Goal: Task Accomplishment & Management: Manage account settings

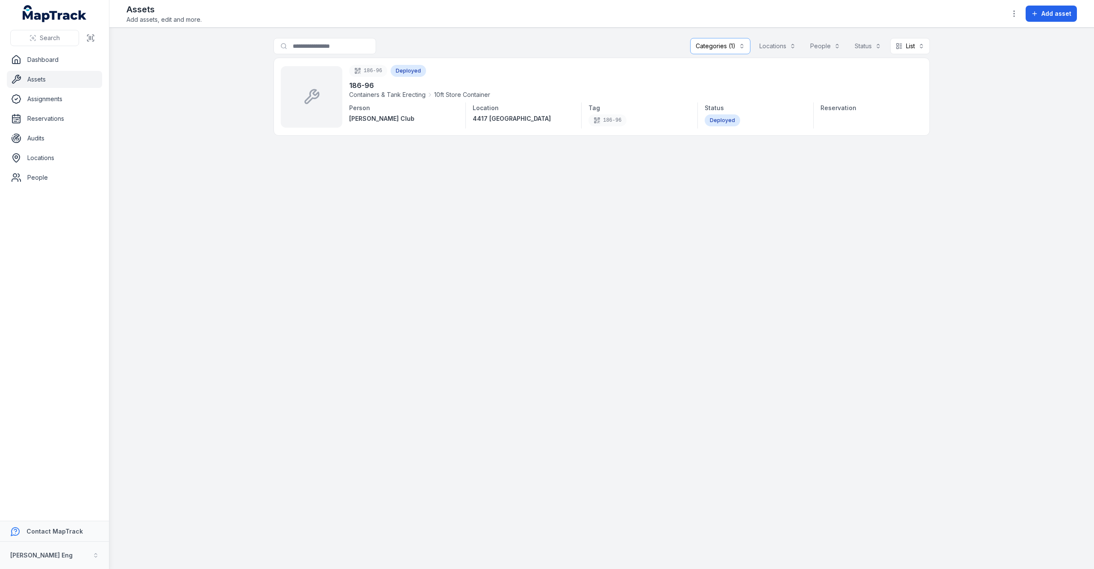
click at [738, 40] on button "Categories (1)" at bounding box center [720, 46] width 60 height 16
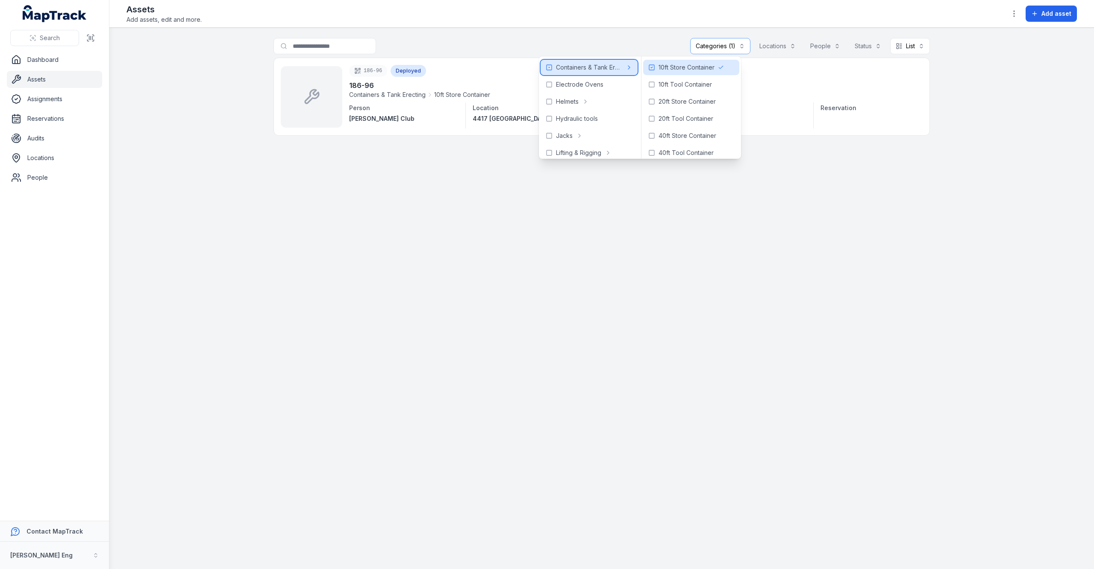
click at [549, 64] on icon at bounding box center [549, 67] width 7 height 7
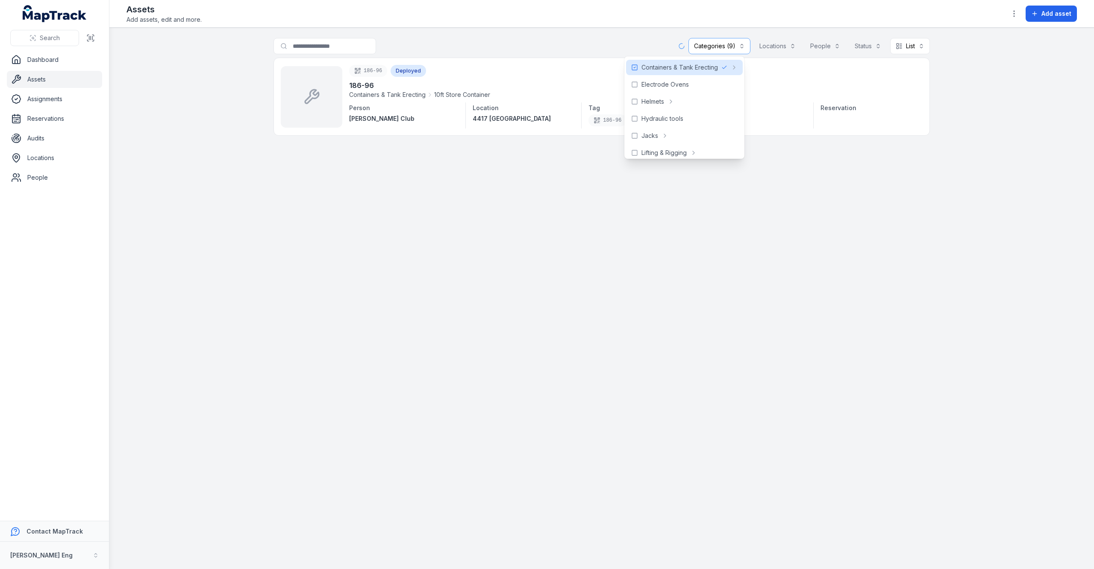
click at [887, 274] on main "**********" at bounding box center [601, 299] width 984 height 542
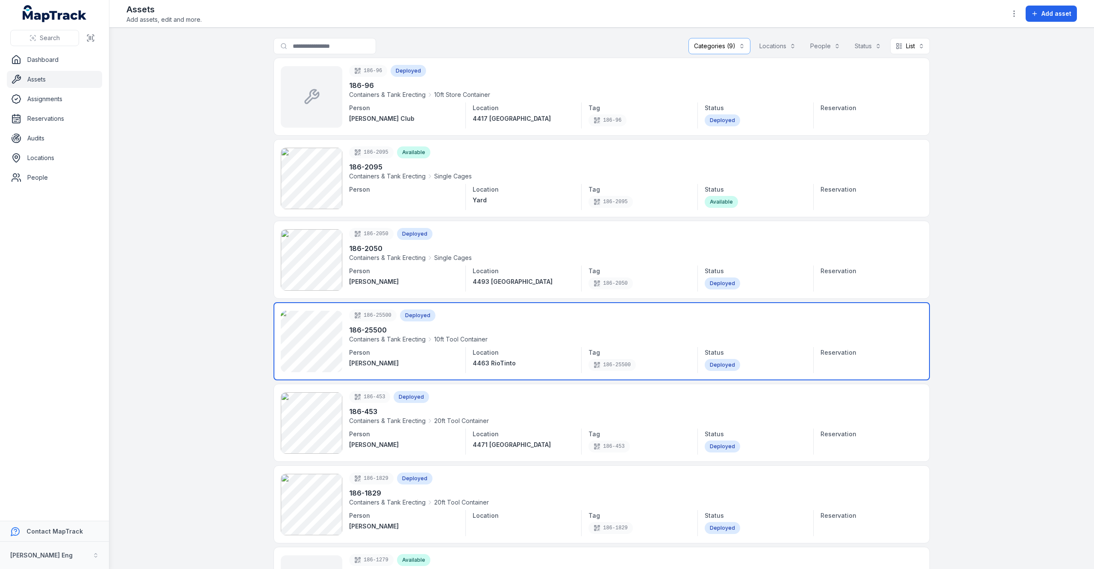
click at [354, 332] on link at bounding box center [601, 341] width 656 height 78
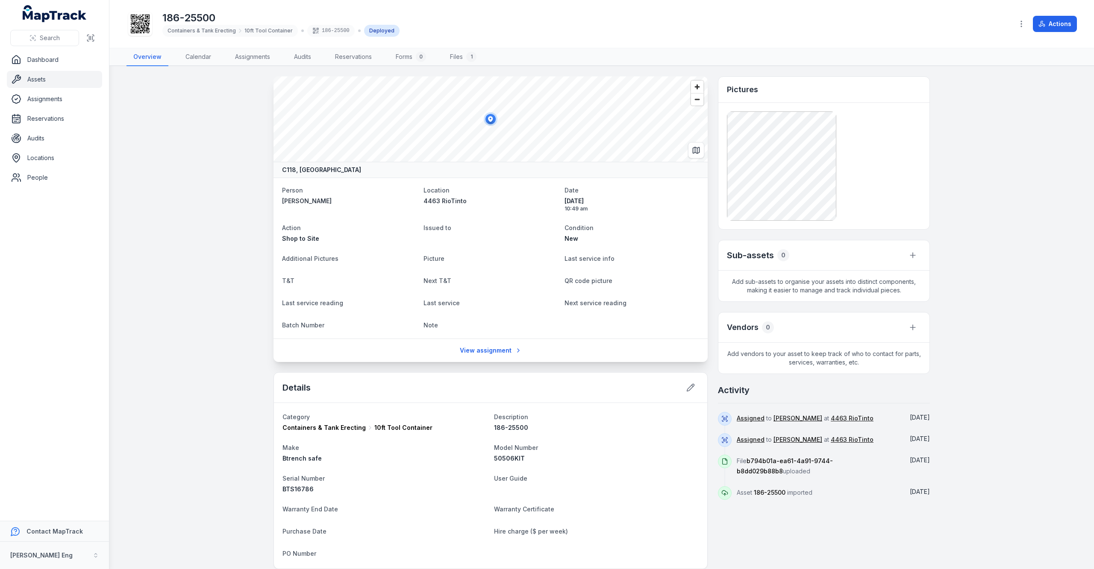
click at [511, 431] on span "186-25500" at bounding box center [511, 427] width 34 height 7
click at [686, 393] on button at bounding box center [690, 388] width 16 height 16
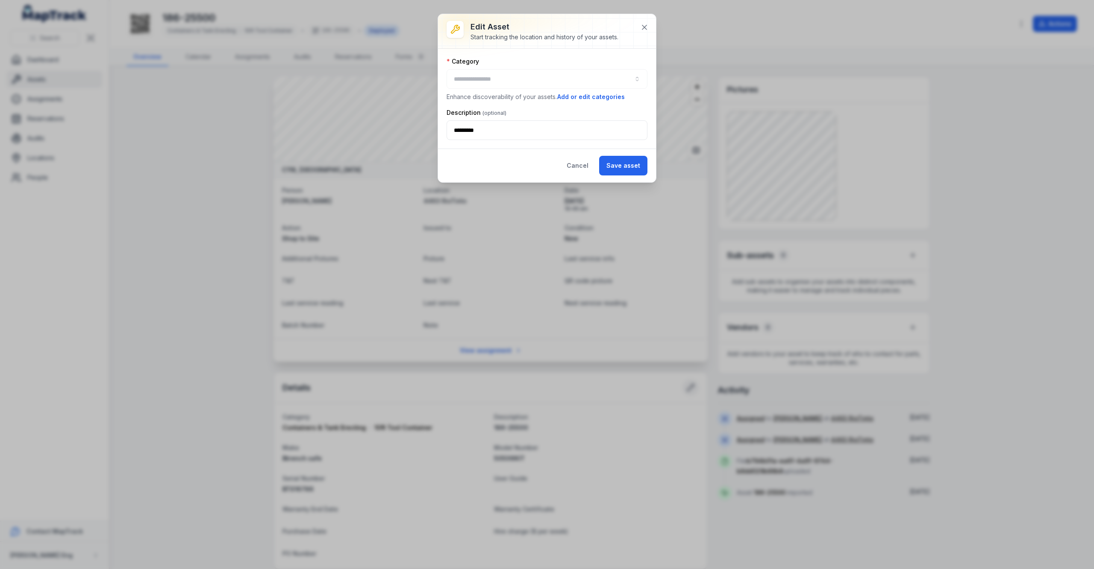
type input "**********"
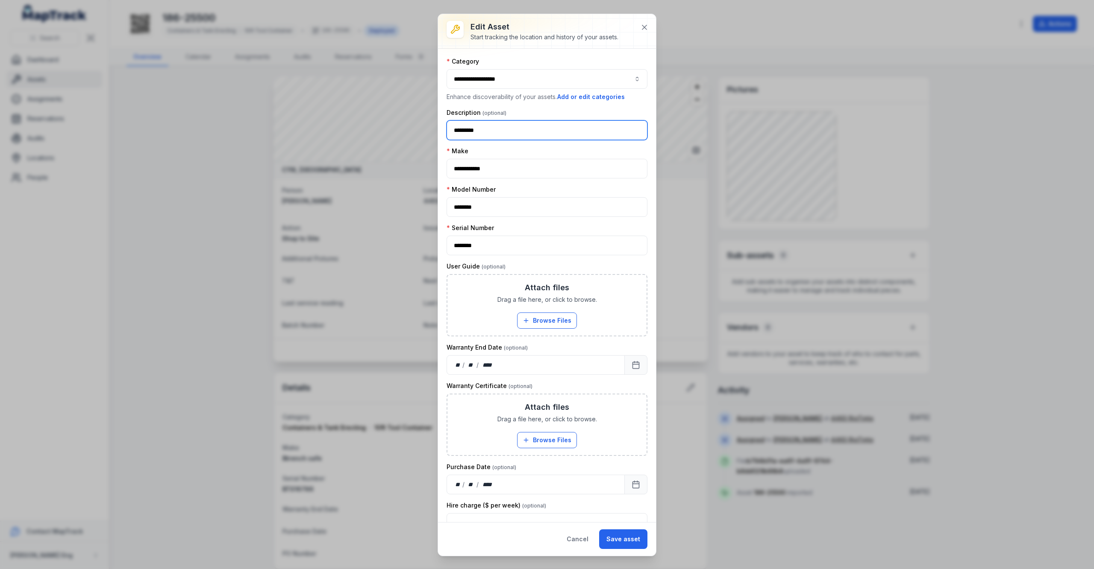
drag, startPoint x: 493, startPoint y: 131, endPoint x: 408, endPoint y: 137, distance: 84.8
click at [408, 137] on div "**********" at bounding box center [547, 284] width 1094 height 569
click at [503, 88] on button "**********" at bounding box center [546, 79] width 201 height 20
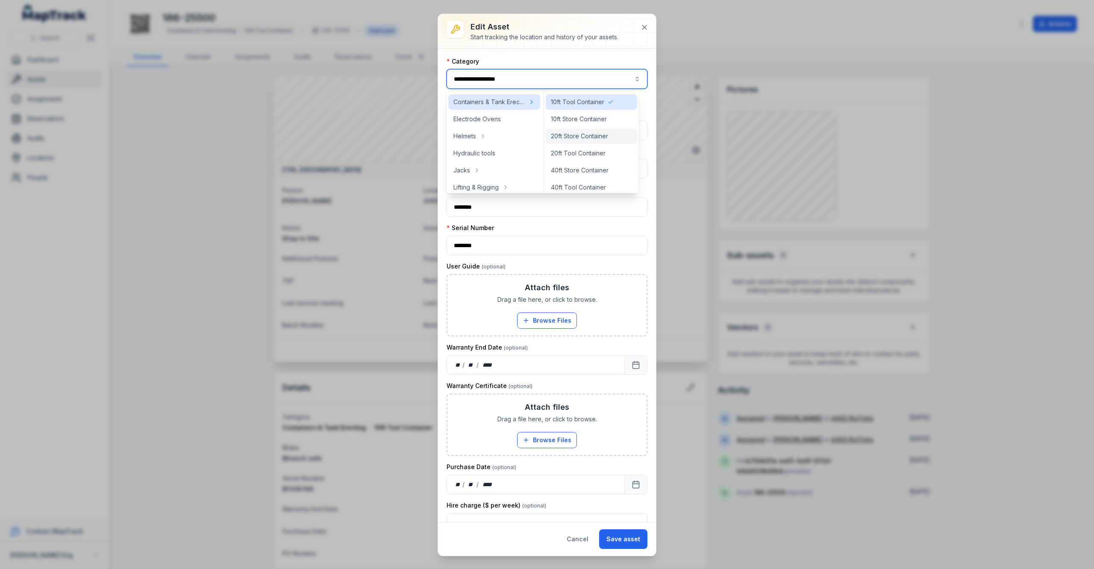
scroll to position [39, 0]
click at [629, 77] on button "**********" at bounding box center [546, 79] width 201 height 20
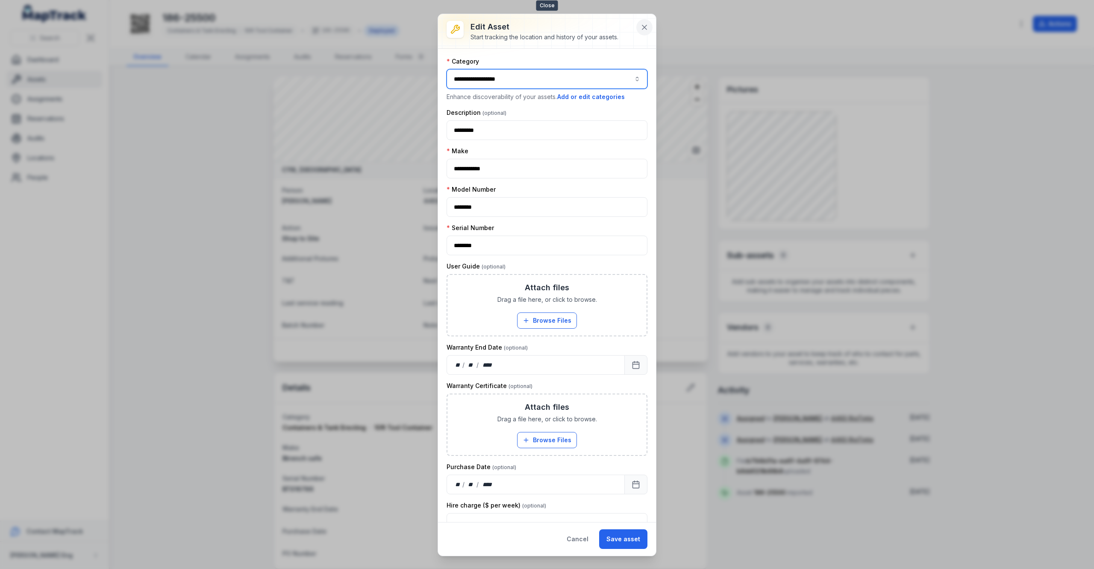
click at [643, 21] on button at bounding box center [644, 27] width 16 height 16
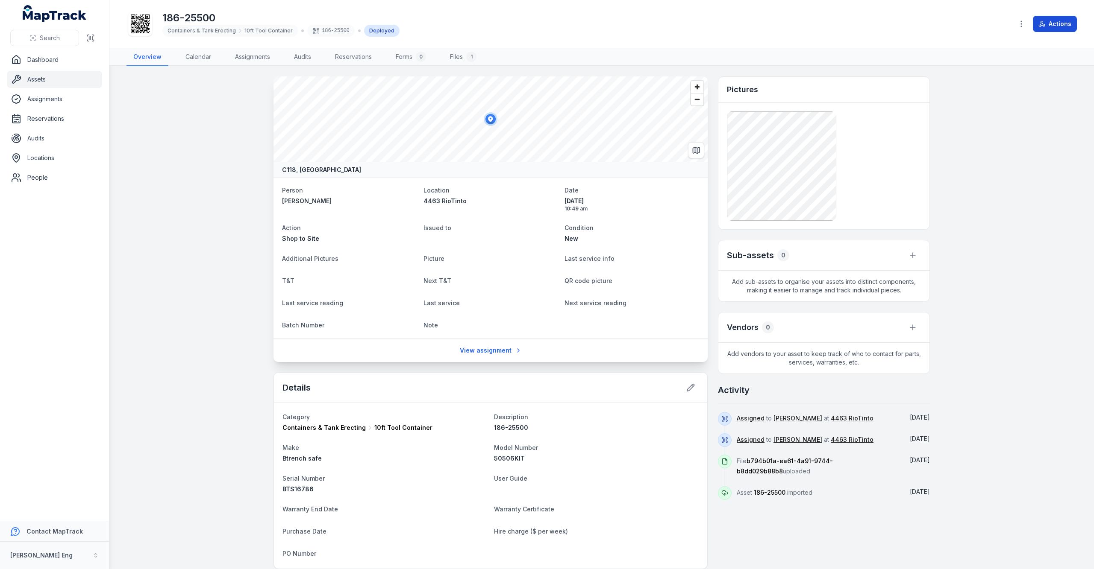
click at [1037, 21] on button "Actions" at bounding box center [1055, 24] width 44 height 16
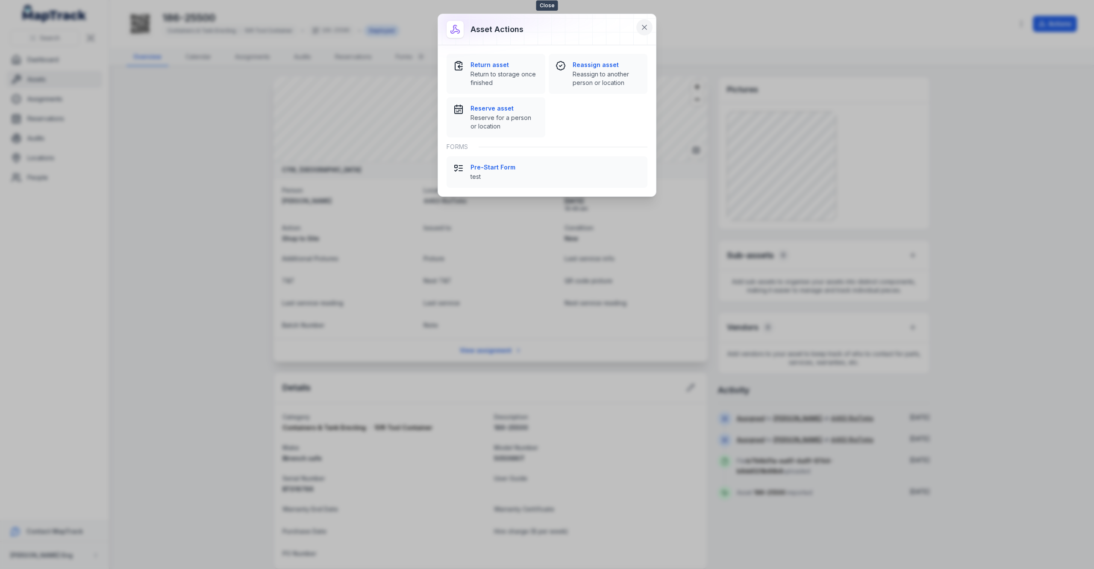
click at [639, 26] on button at bounding box center [644, 27] width 16 height 16
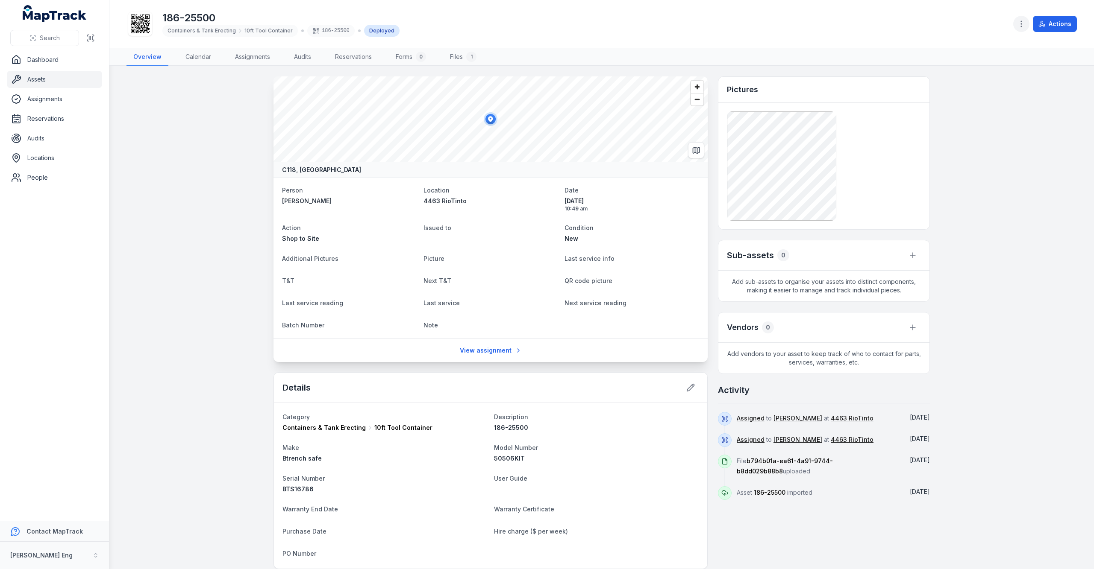
click at [1020, 24] on icon "button" at bounding box center [1021, 24] width 9 height 9
click at [988, 82] on div "Edit categories" at bounding box center [978, 84] width 96 height 15
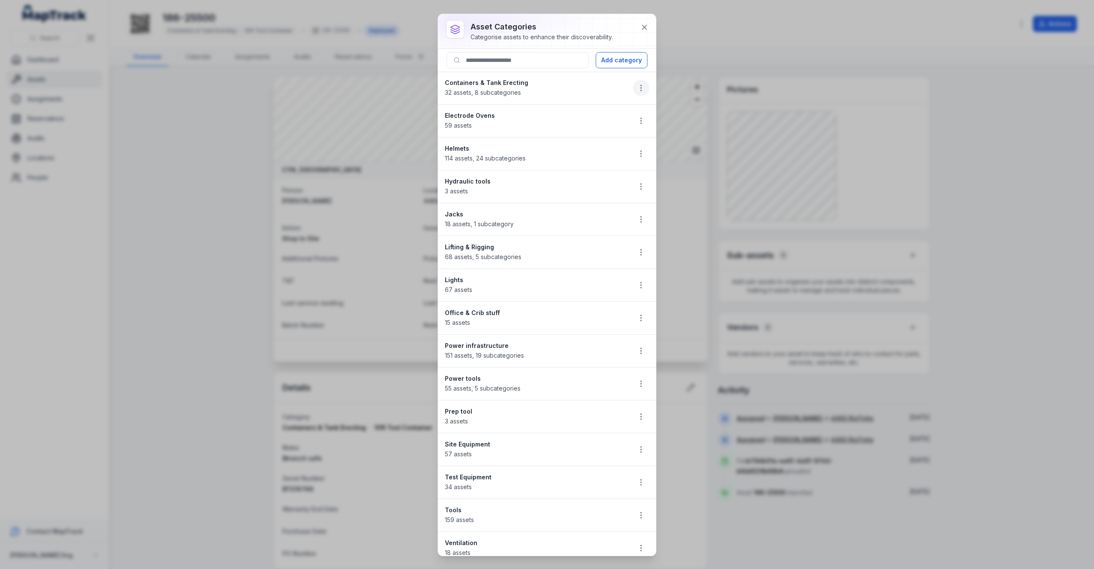
click at [633, 84] on button "button" at bounding box center [641, 88] width 16 height 16
click at [552, 115] on div "Edit" at bounding box center [589, 110] width 96 height 15
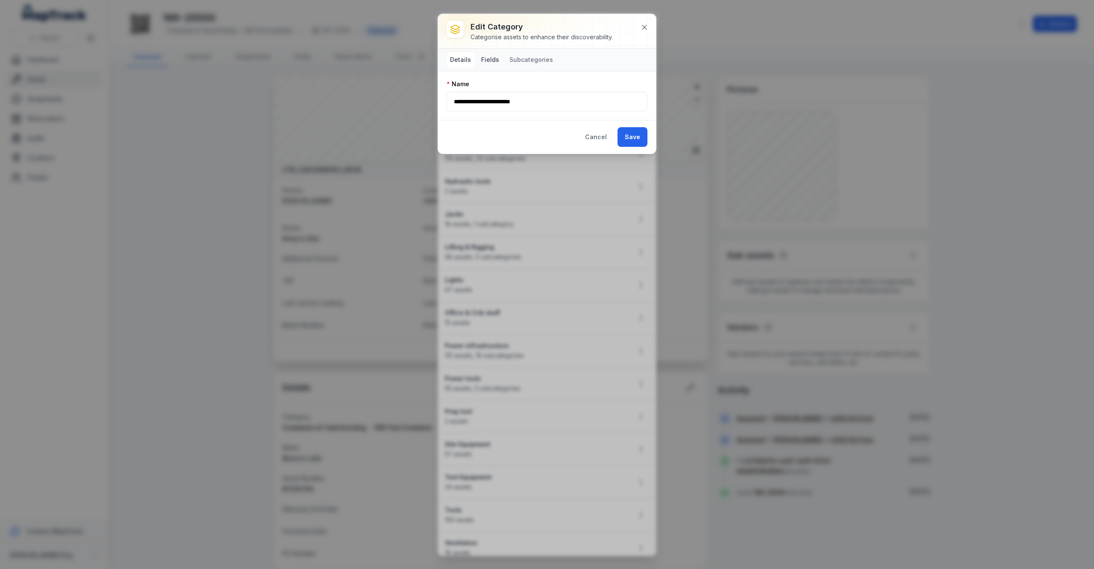
click at [486, 62] on button "Fields" at bounding box center [490, 59] width 25 height 15
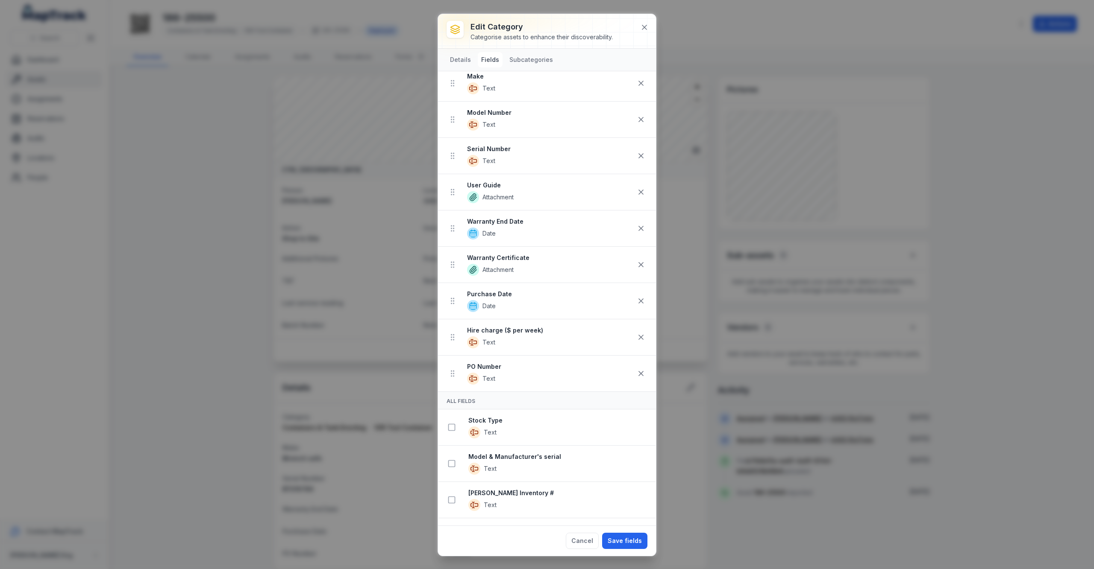
scroll to position [57, 0]
click at [485, 346] on span "Text" at bounding box center [488, 342] width 13 height 9
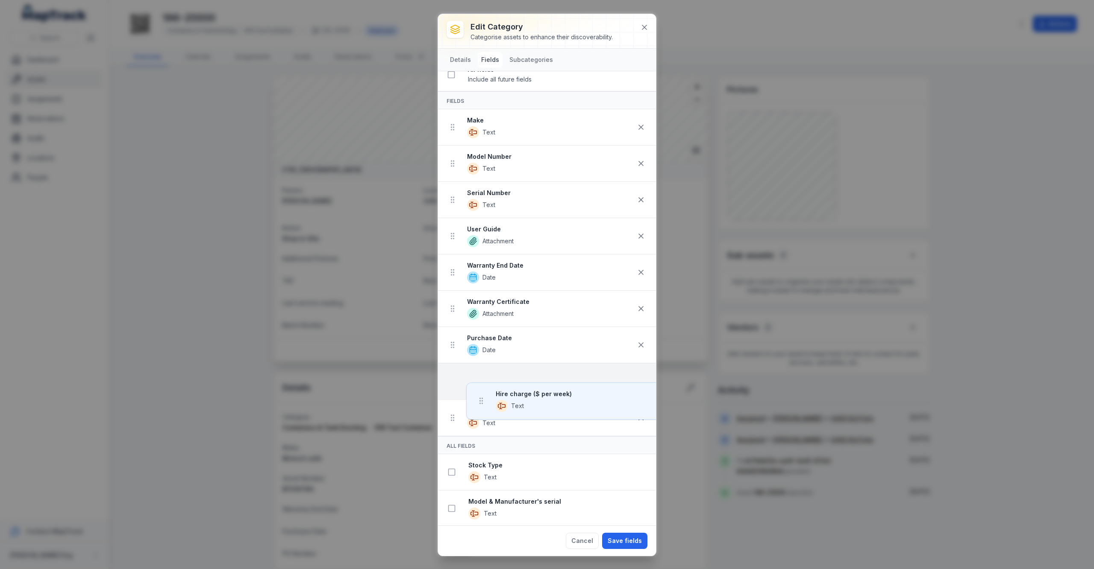
scroll to position [38, 0]
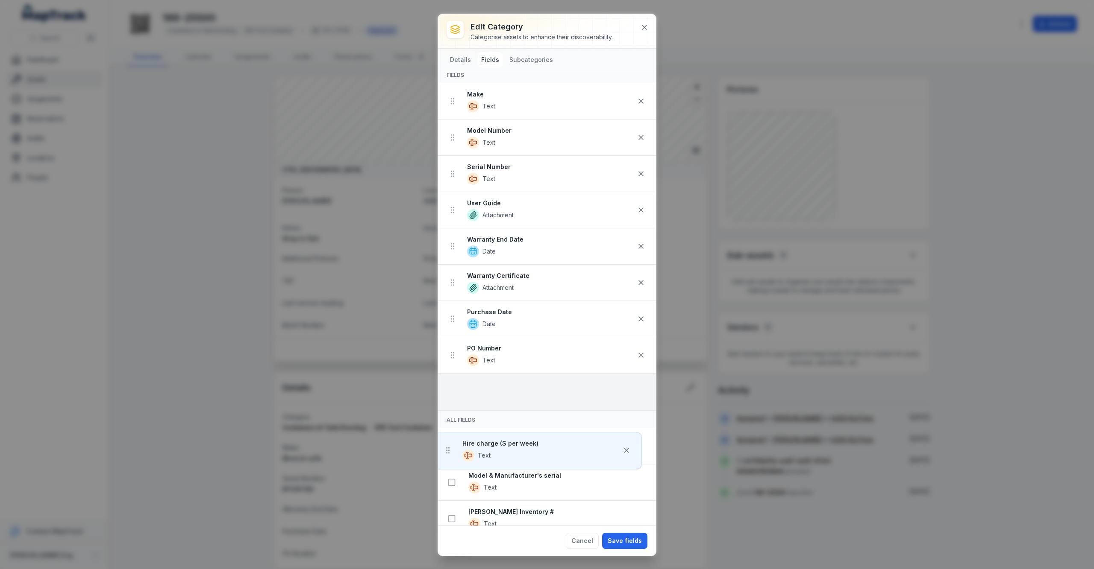
drag, startPoint x: 450, startPoint y: 340, endPoint x: 461, endPoint y: 397, distance: 57.8
click at [461, 397] on ul "Make Text Model Number Text Serial Number Text User Guide Attachment Warranty E…" at bounding box center [547, 246] width 218 height 327
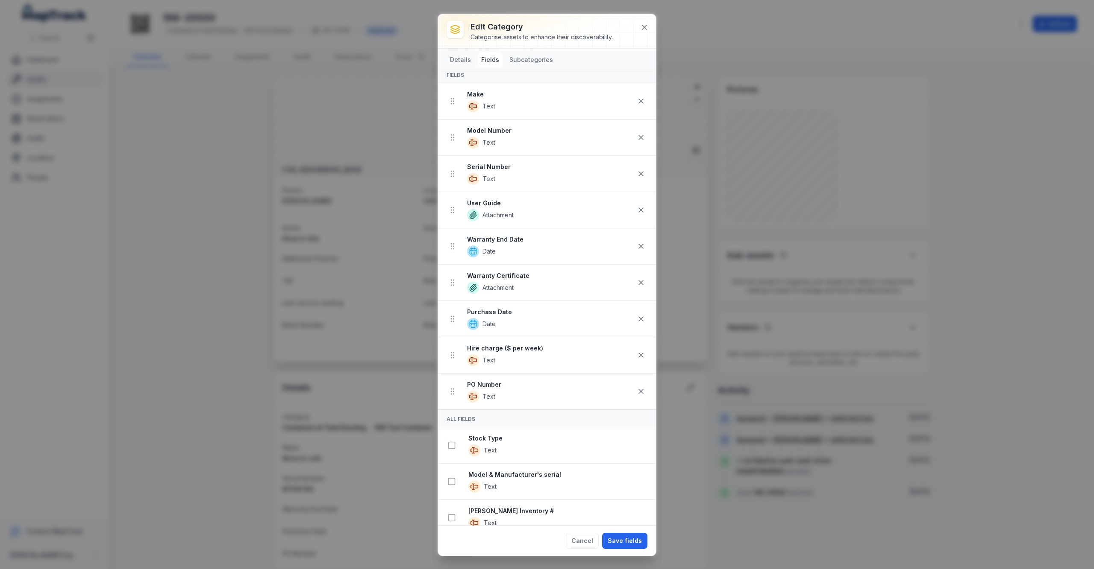
click at [494, 385] on strong "PO Number" at bounding box center [550, 385] width 166 height 9
drag, startPoint x: 509, startPoint y: 394, endPoint x: 510, endPoint y: 409, distance: 15.4
click at [510, 409] on li "PO Number Text" at bounding box center [547, 391] width 218 height 36
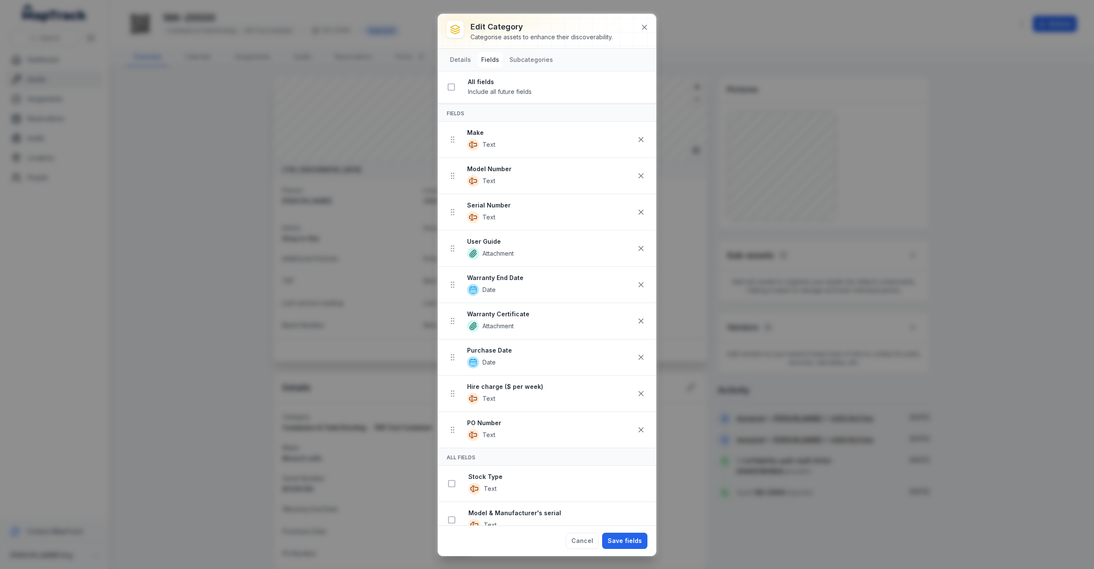
click at [482, 144] on span "Text" at bounding box center [550, 145] width 166 height 12
click at [485, 149] on span "Text" at bounding box center [488, 145] width 13 height 9
click at [475, 146] on icon at bounding box center [473, 145] width 12 height 12
click at [470, 255] on icon at bounding box center [473, 253] width 7 height 7
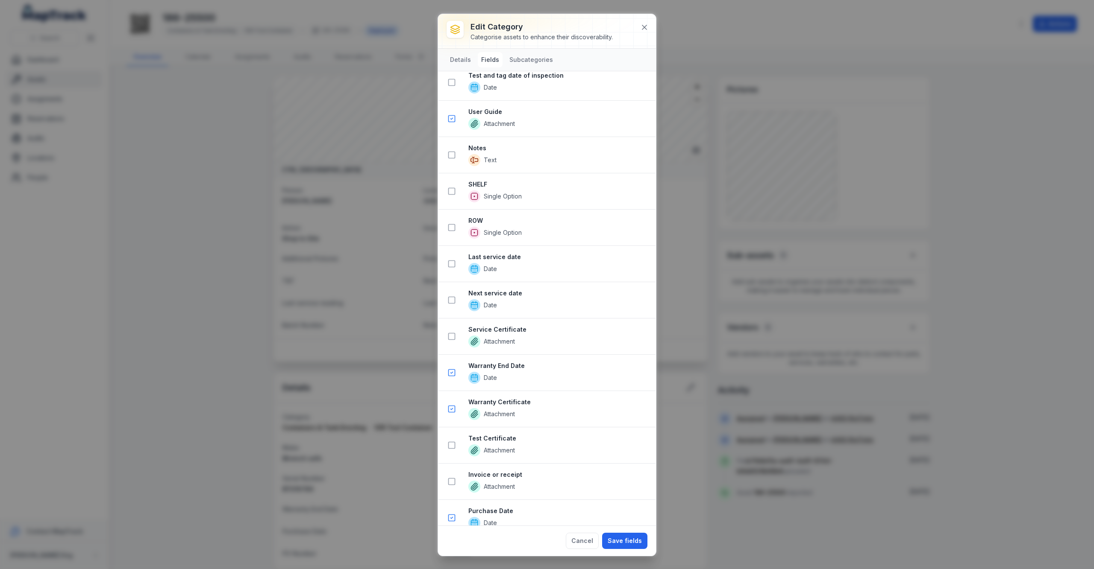
scroll to position [1310, 0]
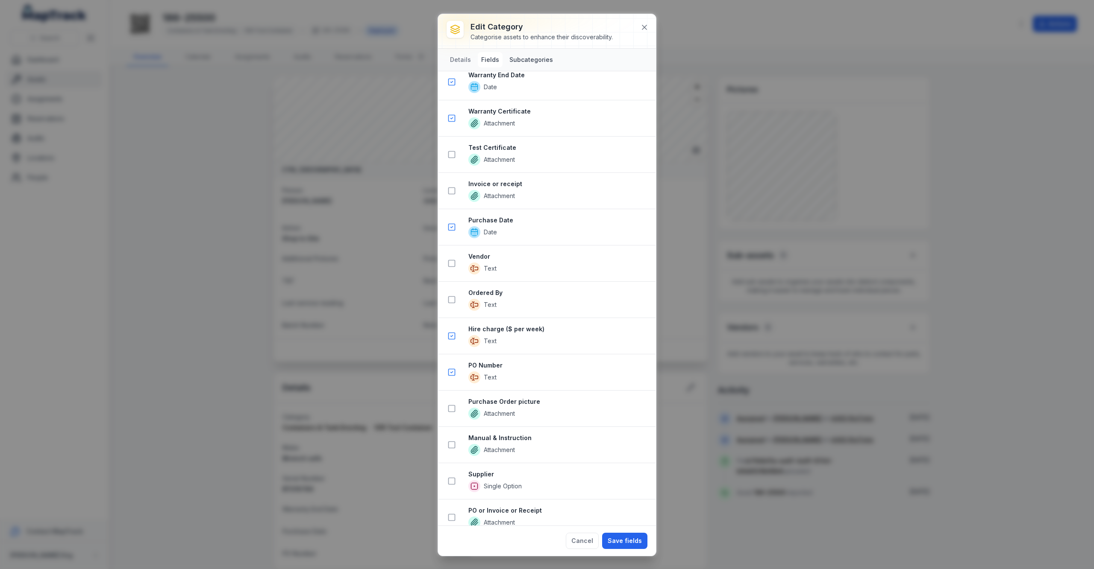
click at [514, 59] on button "Subcategories" at bounding box center [531, 59] width 50 height 15
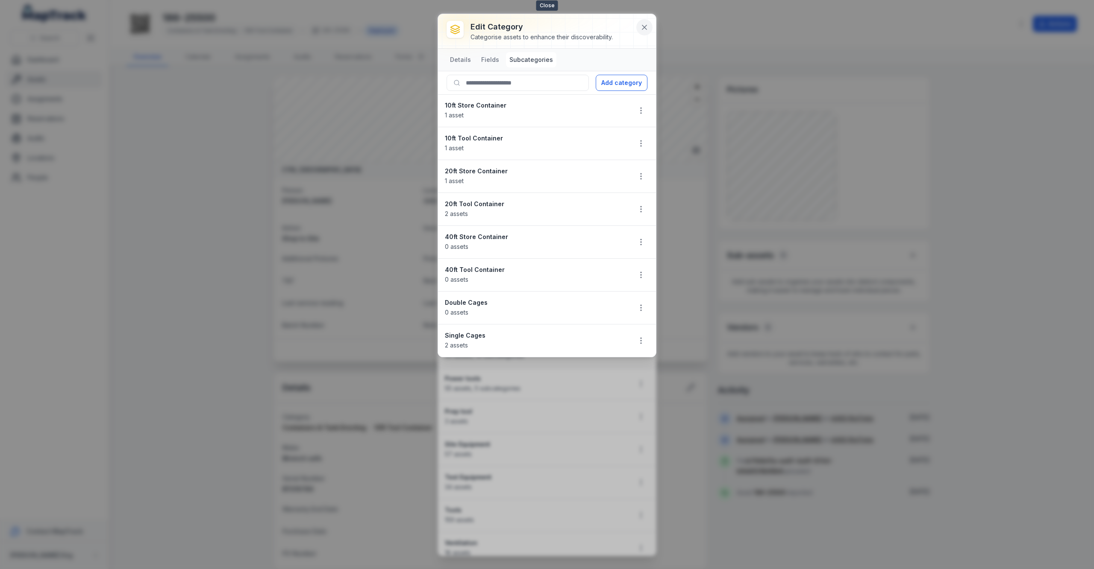
click at [643, 29] on icon at bounding box center [644, 27] width 9 height 9
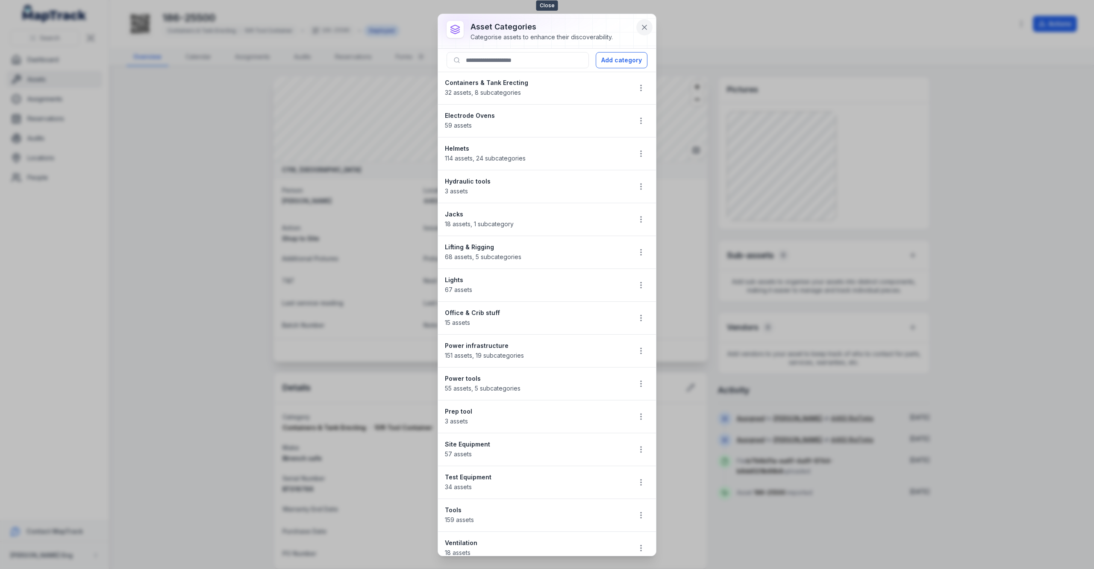
click at [647, 28] on icon at bounding box center [644, 27] width 9 height 9
